Goal: Information Seeking & Learning: Find specific fact

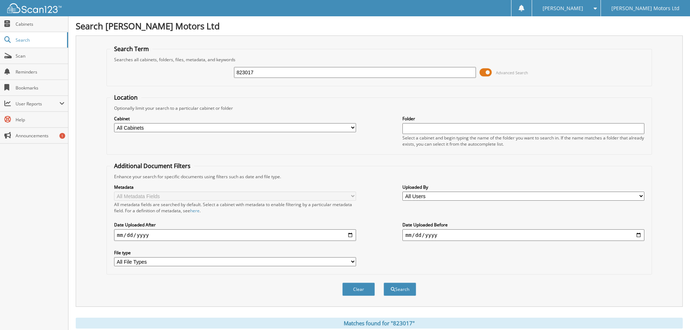
click at [285, 71] on input "823017" at bounding box center [355, 72] width 242 height 11
type input "843382"
click at [399, 288] on button "Search" at bounding box center [400, 289] width 33 height 13
